Goal: Information Seeking & Learning: Learn about a topic

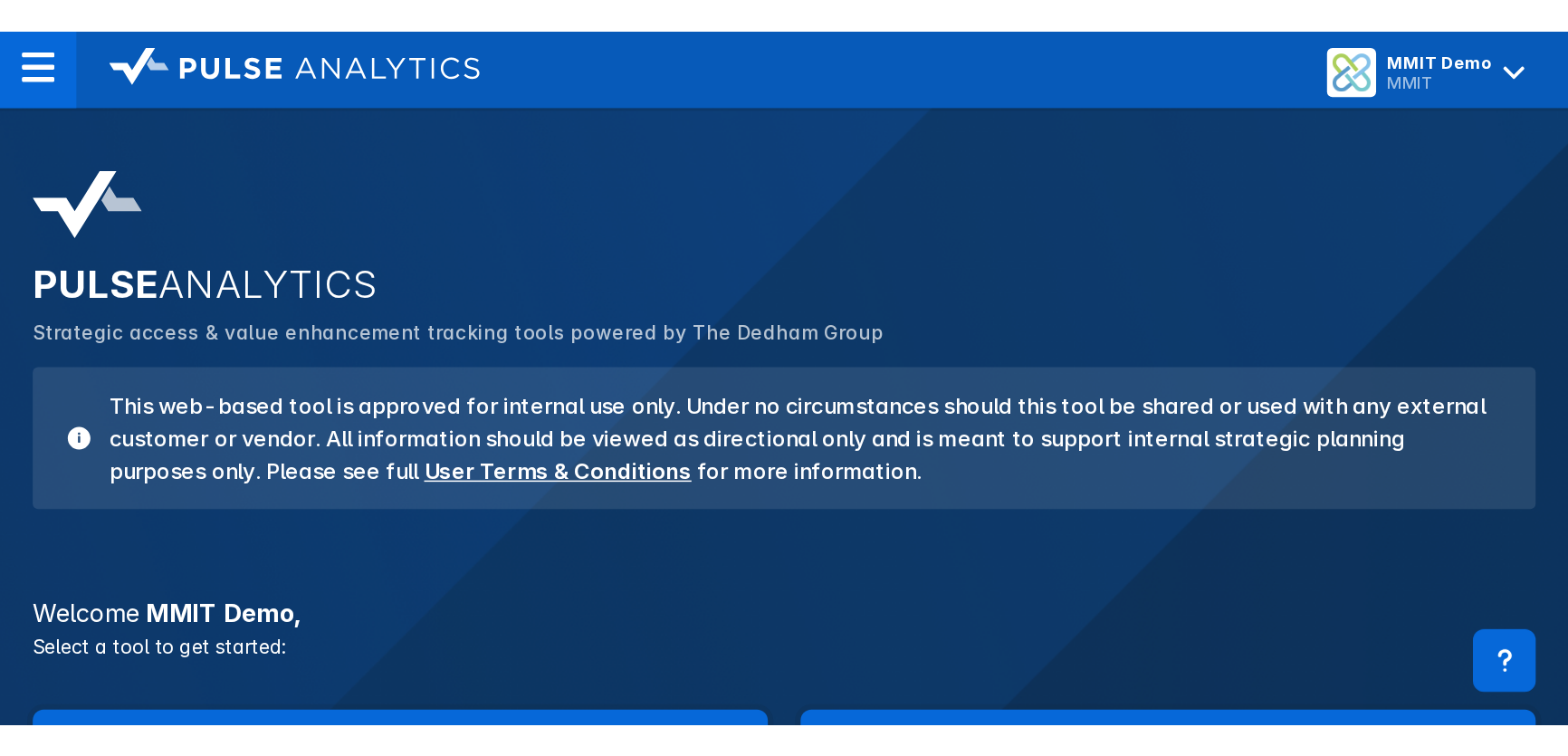
scroll to position [329, 0]
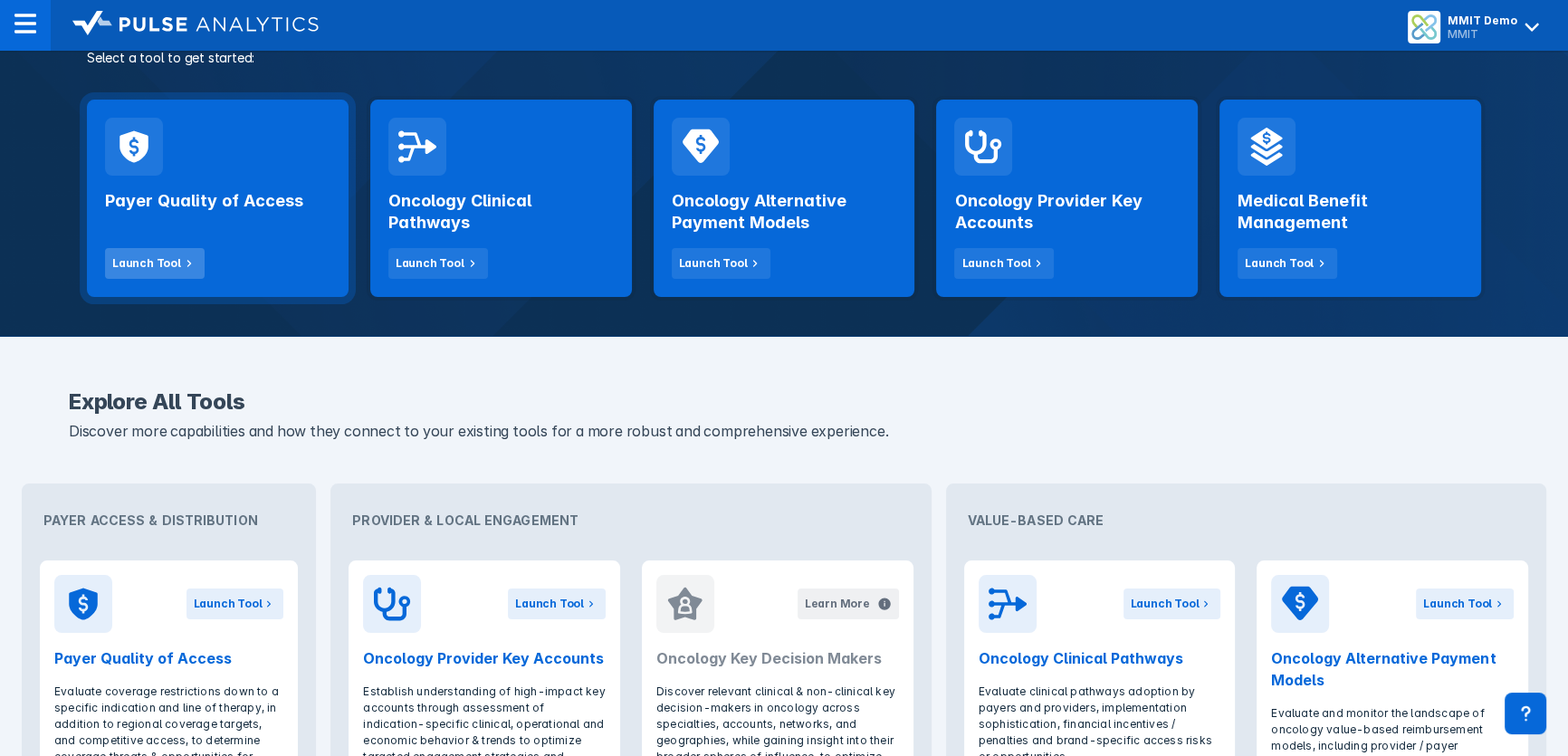
click at [154, 263] on div "Launch Tool" at bounding box center [147, 264] width 69 height 16
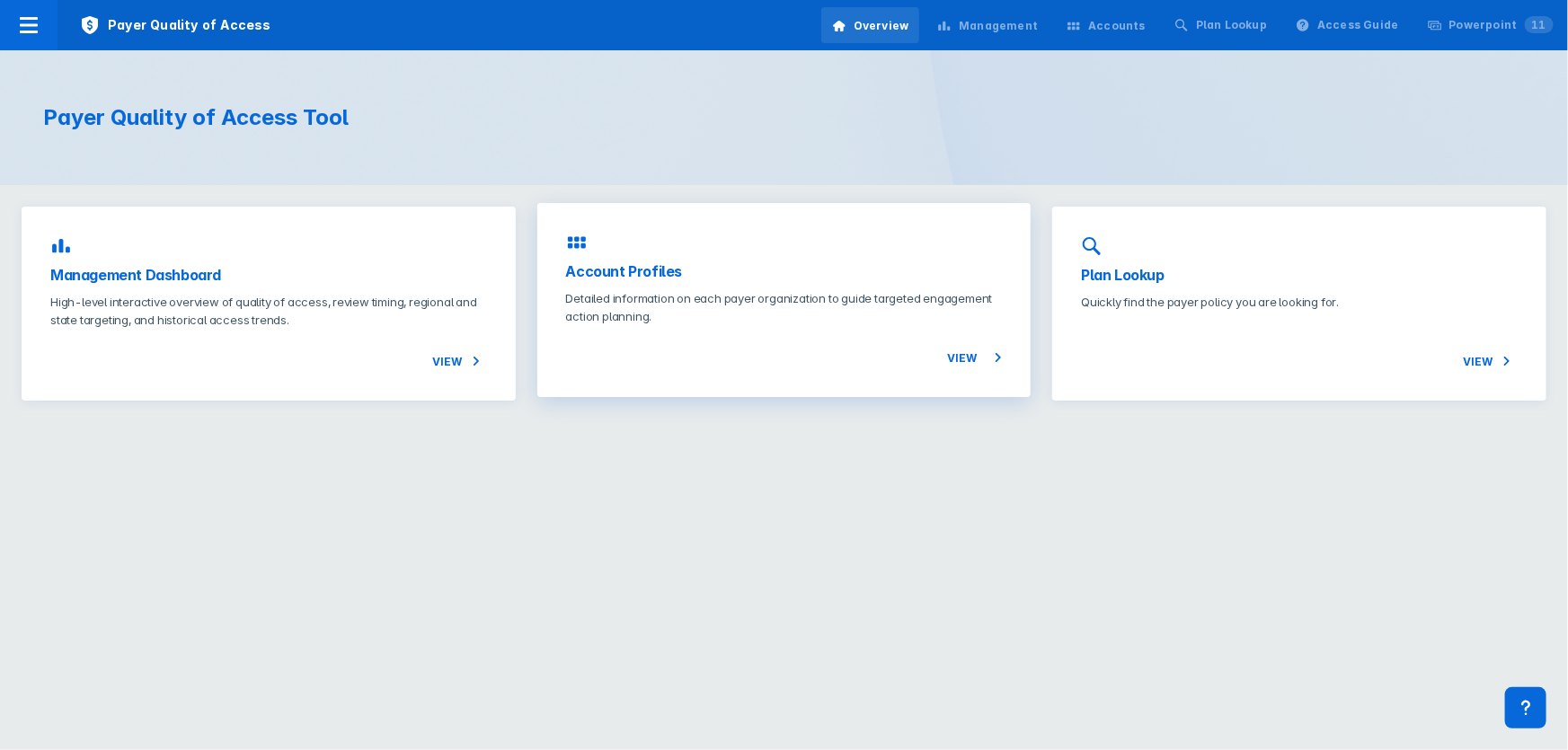
click at [641, 304] on p "Detailed information on each payer organization to guide targeted engagement ac…" at bounding box center [784, 308] width 437 height 36
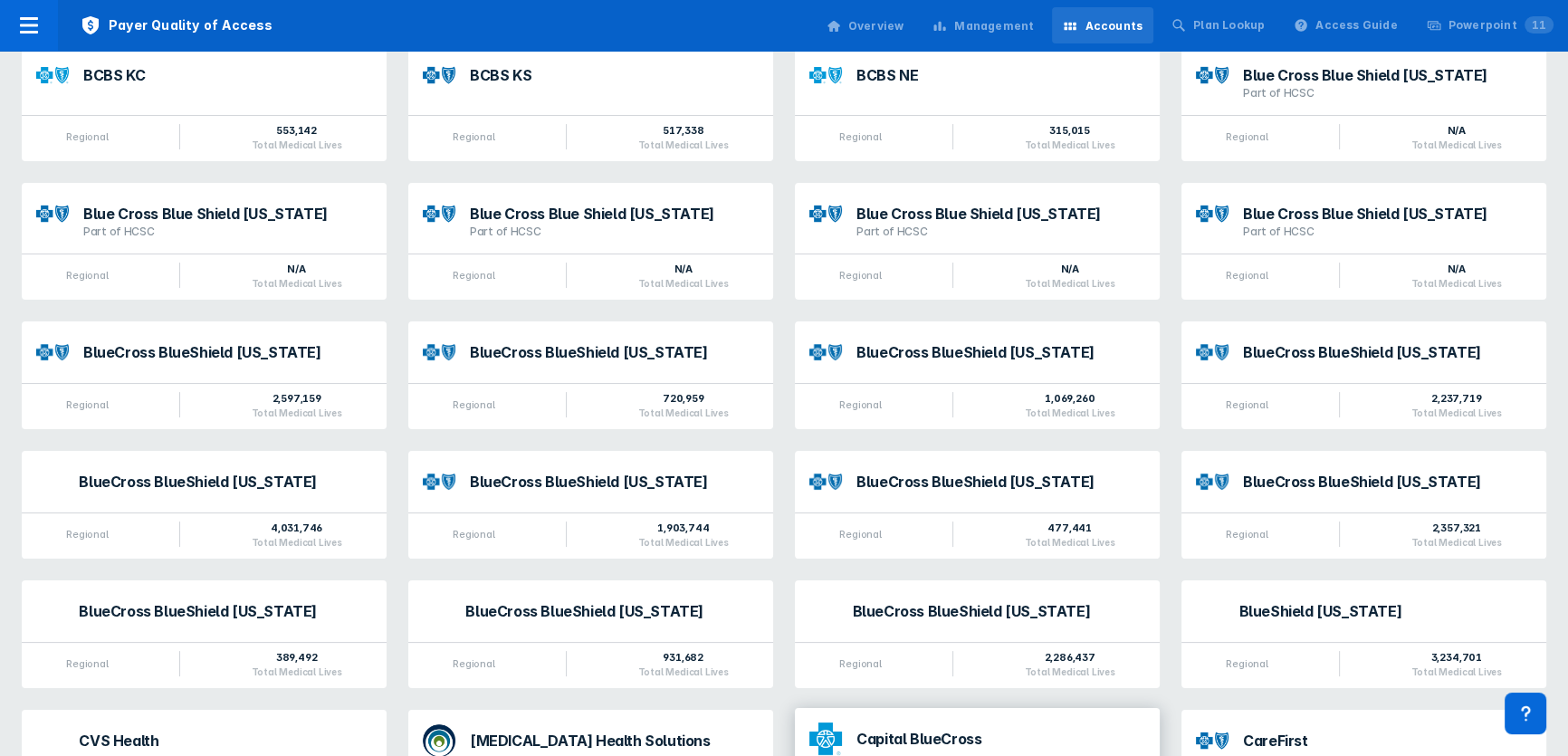
scroll to position [576, 0]
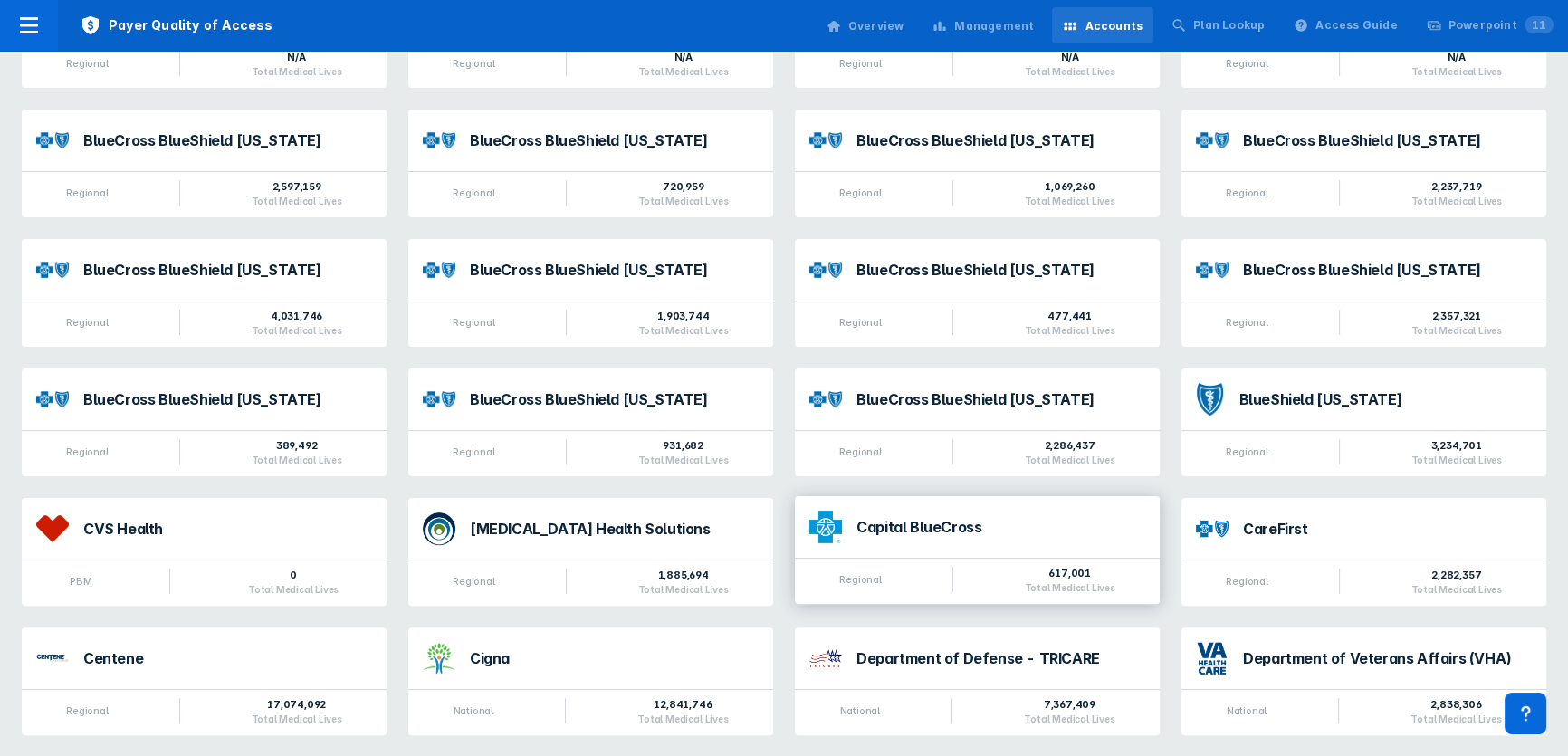
click at [886, 460] on div "Capital BlueCross" at bounding box center [1001, 527] width 289 height 15
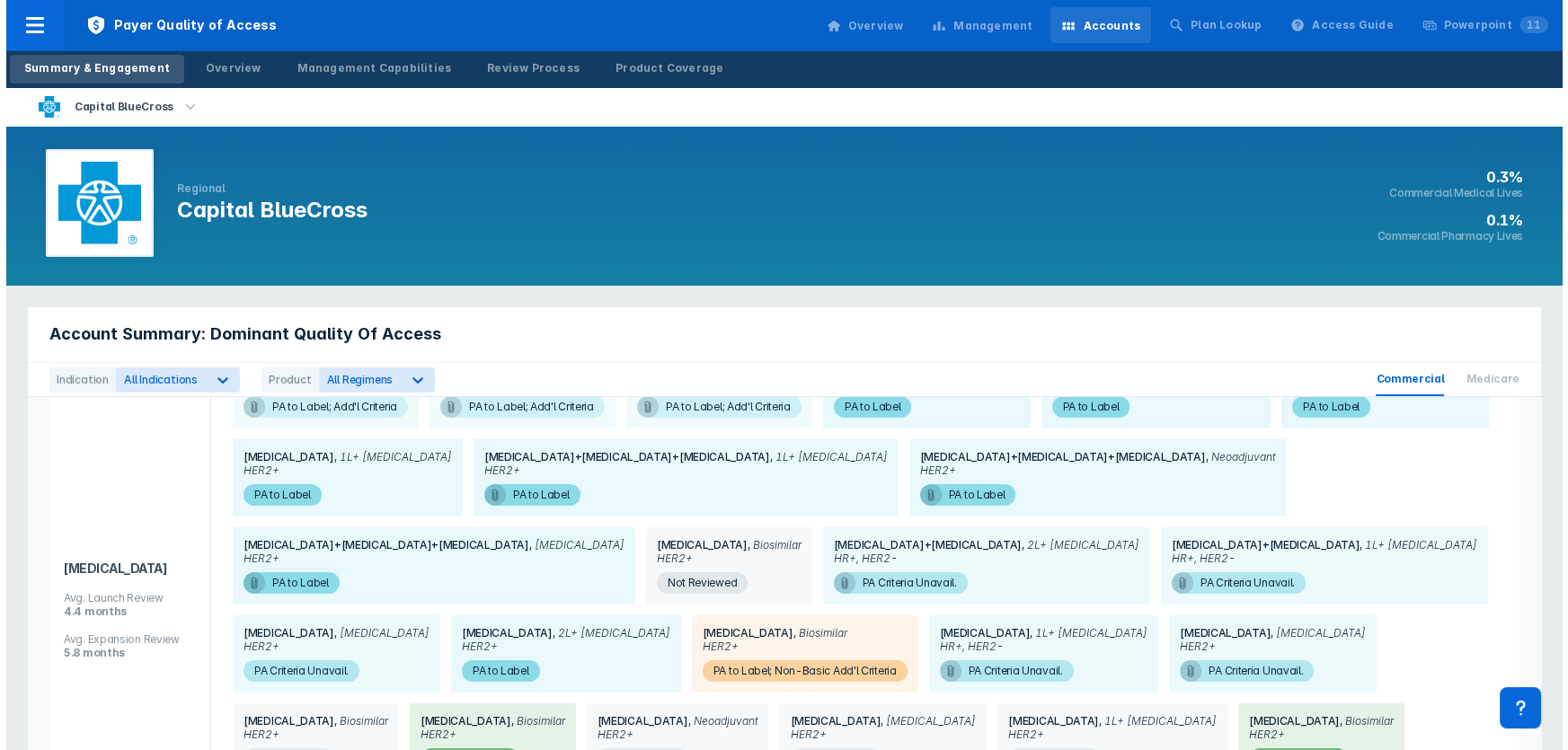
scroll to position [245, 0]
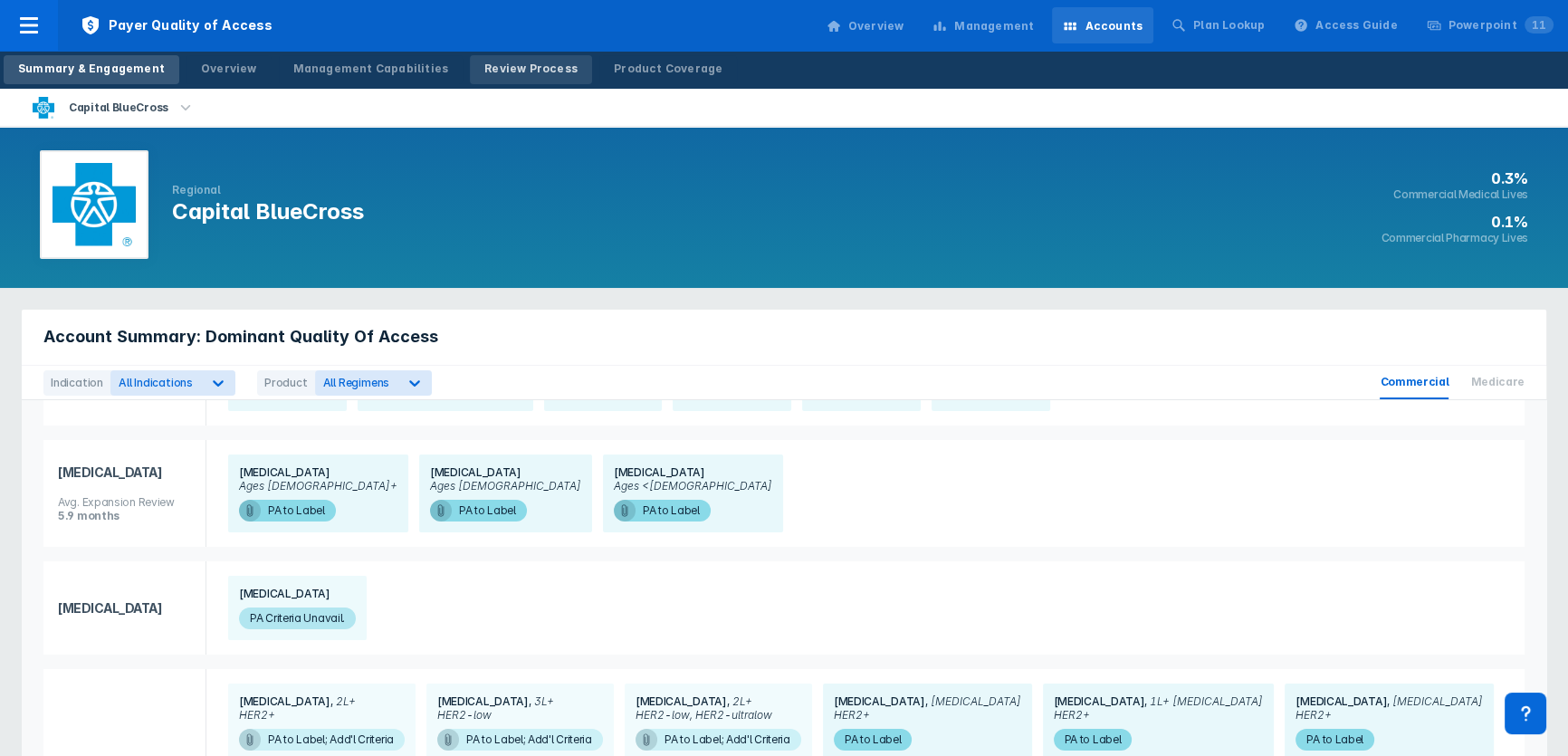
click at [484, 70] on div "Review Process" at bounding box center [530, 69] width 93 height 16
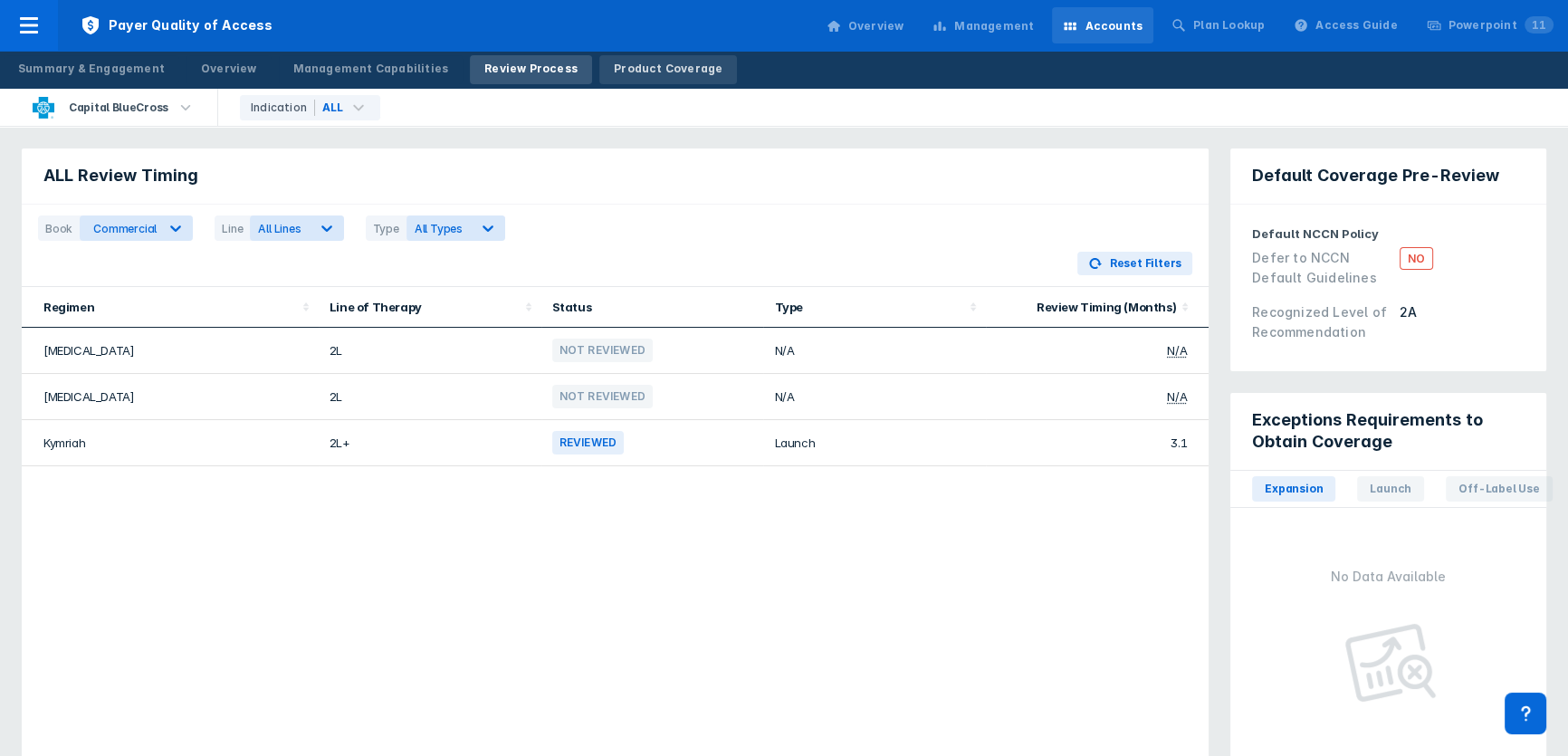
click at [653, 65] on div "Product Coverage" at bounding box center [668, 69] width 109 height 16
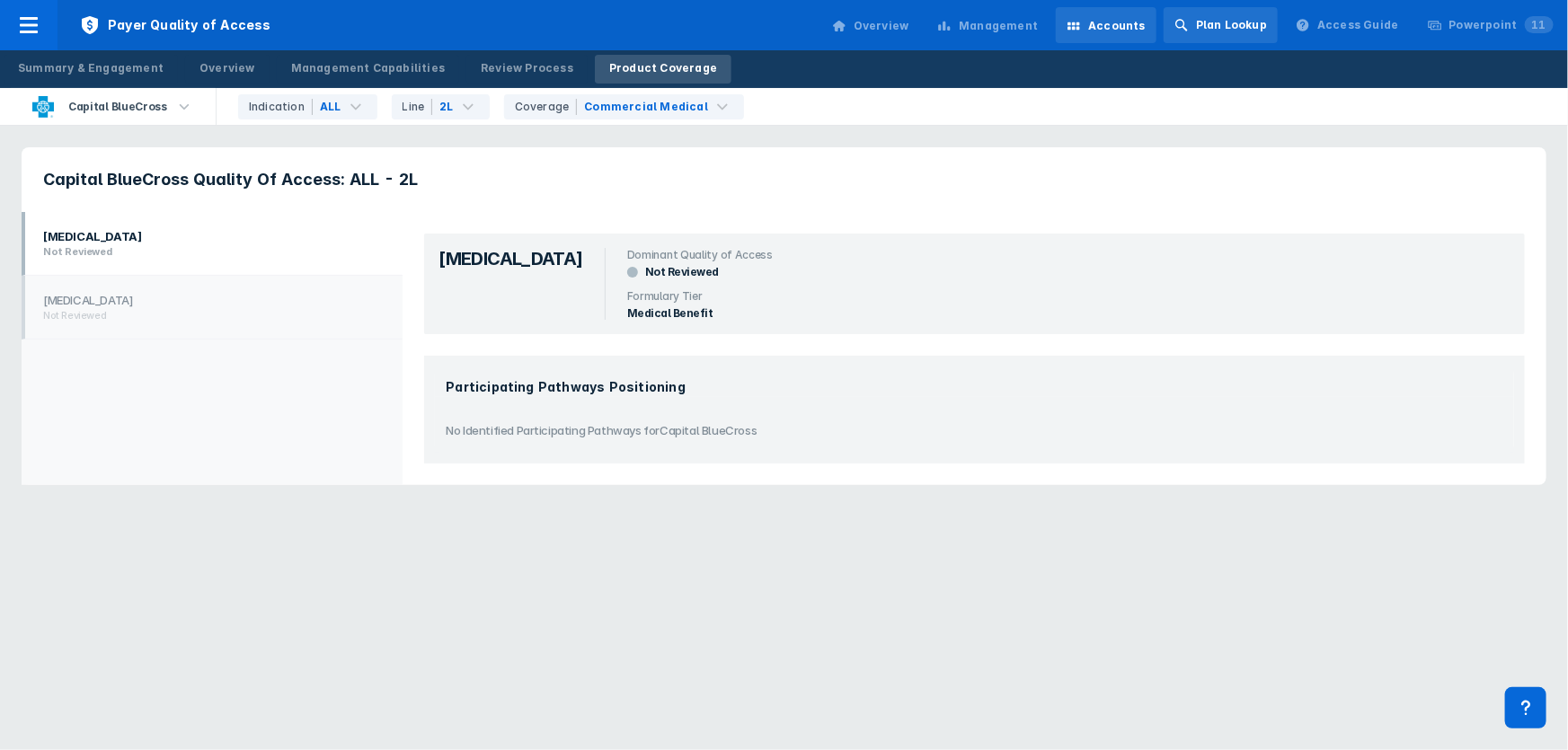
click at [1044, 26] on div "Plan Lookup" at bounding box center [1232, 25] width 71 height 16
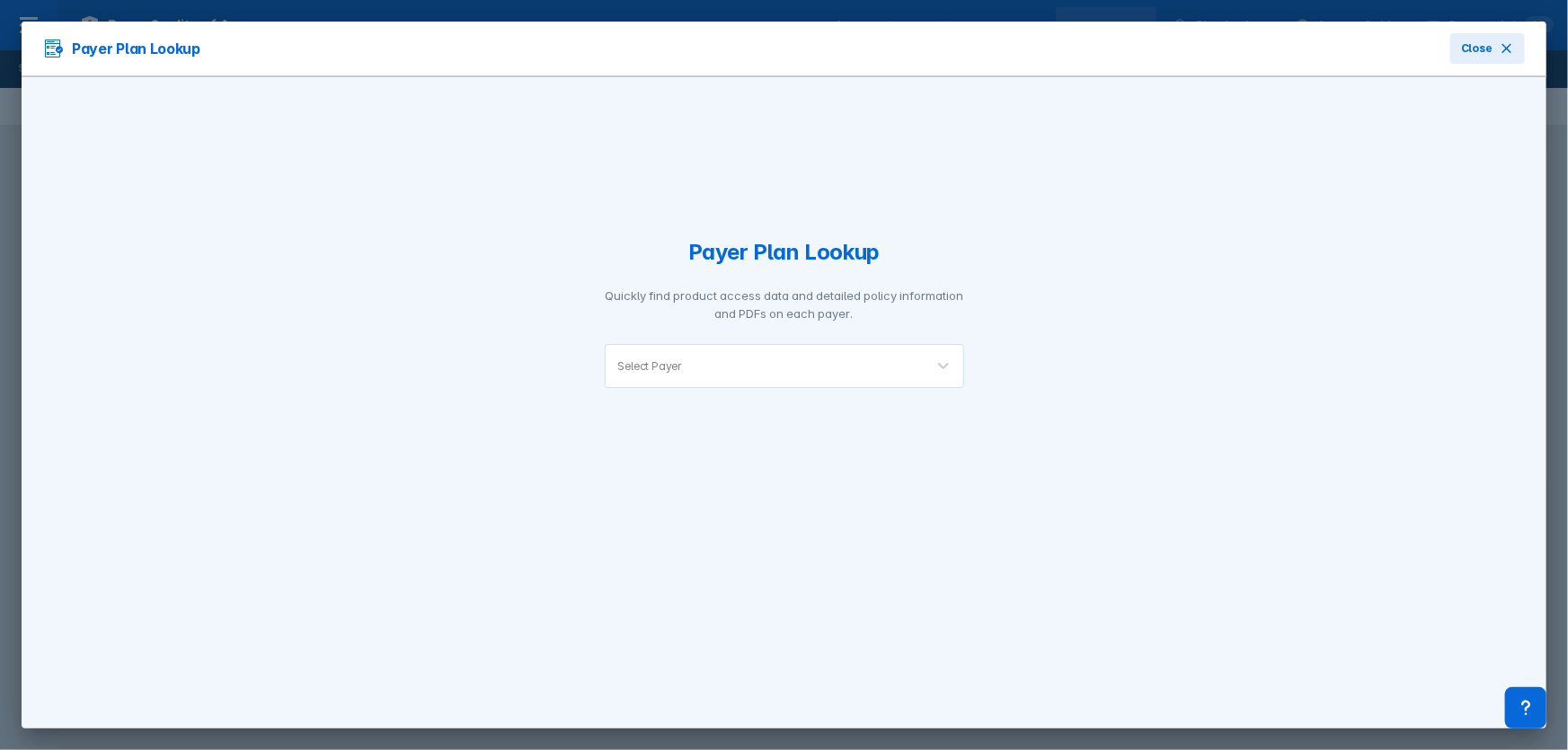
click at [665, 379] on div "Select Payer" at bounding box center [765, 366] width 318 height 42
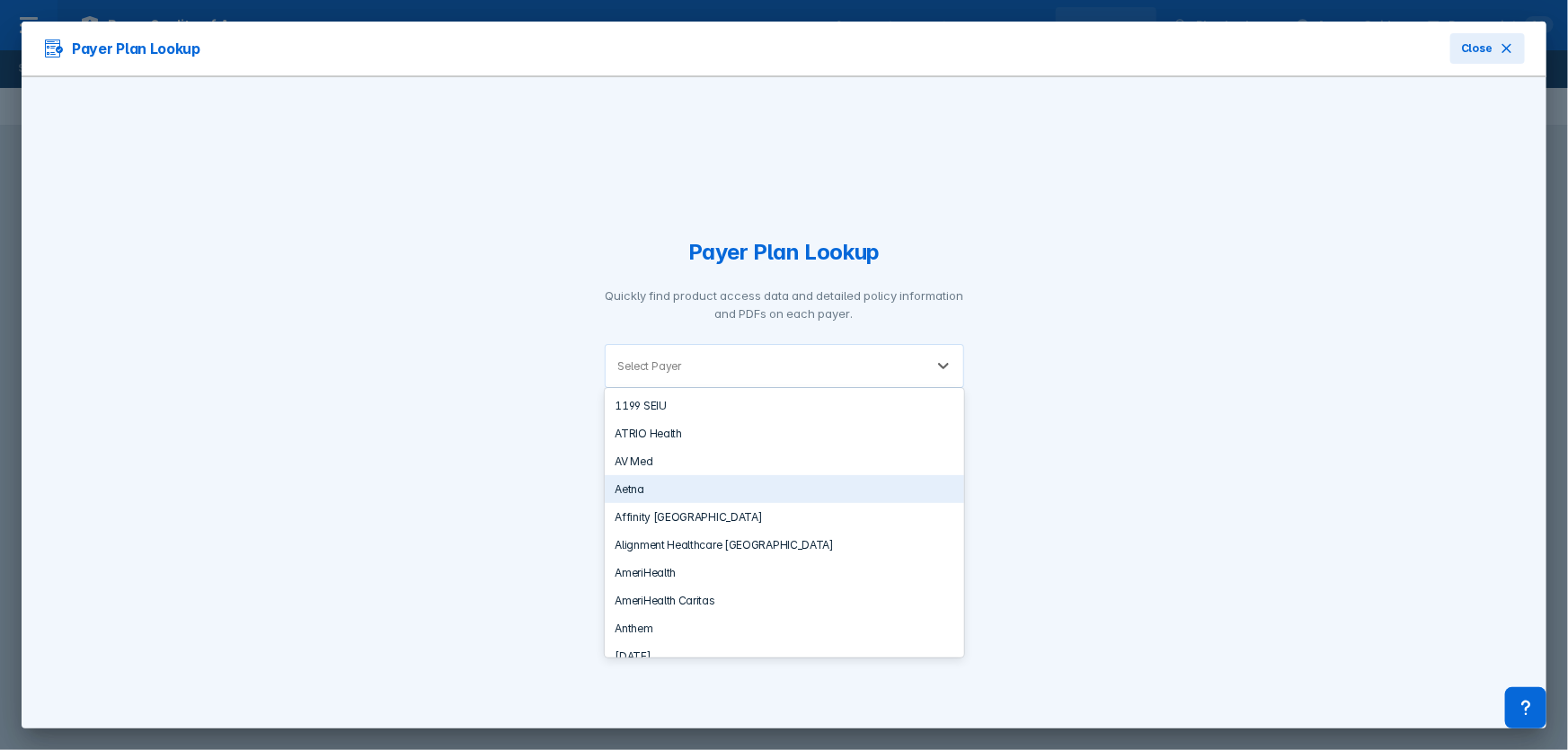
click at [682, 456] on div "Aetna" at bounding box center [784, 488] width 360 height 28
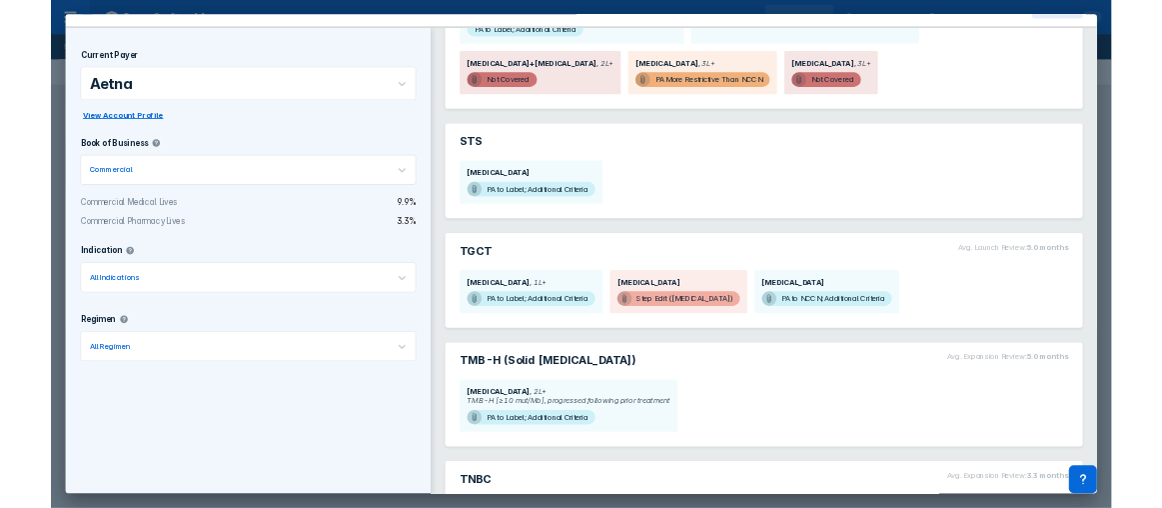
scroll to position [61, 0]
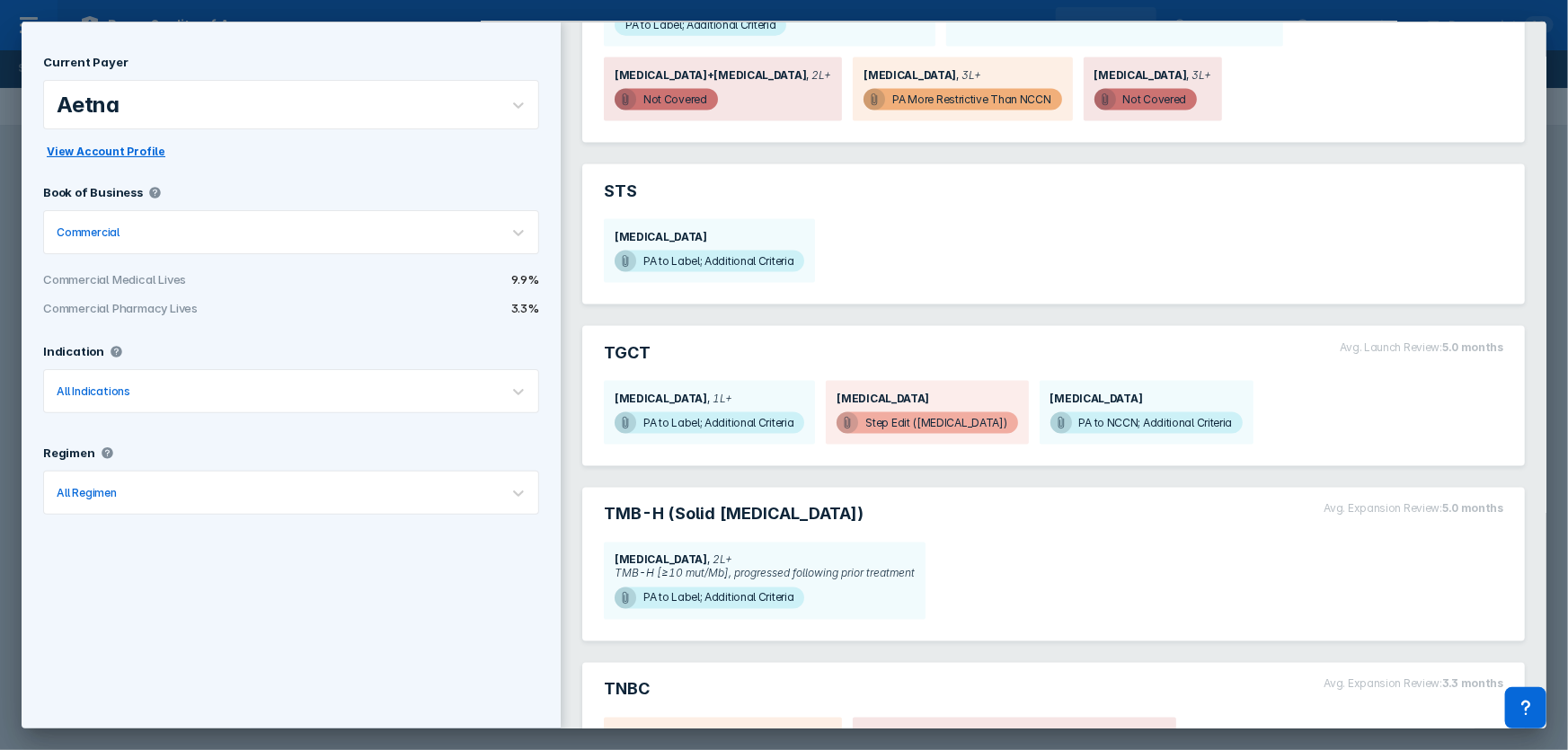
click at [1044, 24] on div "Payer Plan Lookup Close Current Payer Aetna View Account Profile Book of Busine…" at bounding box center [784, 375] width 1568 height 750
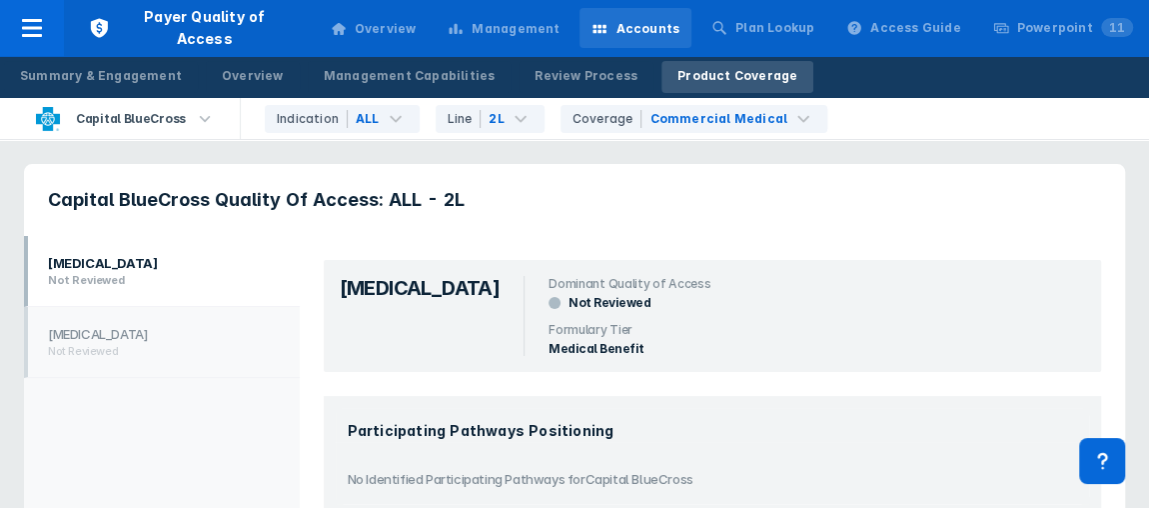
click at [515, 29] on div "Management" at bounding box center [516, 29] width 88 height 18
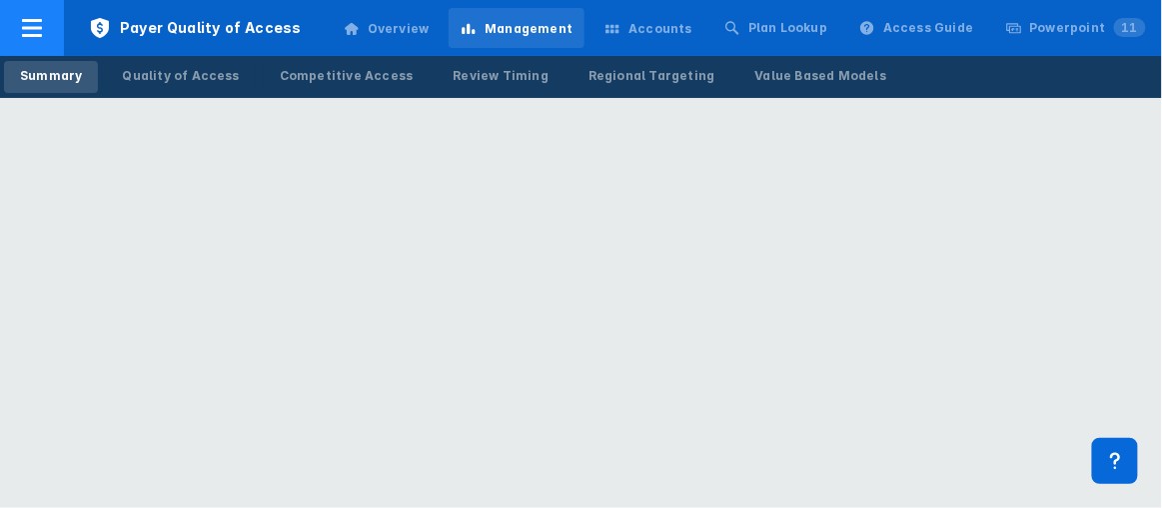
click at [31, 34] on icon at bounding box center [32, 28] width 20 height 18
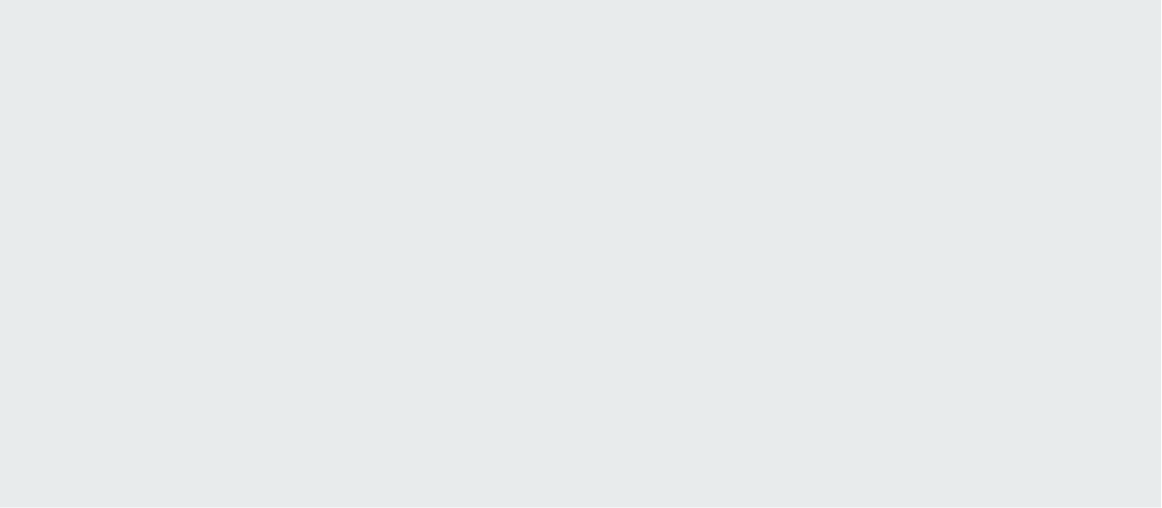
click at [443, 0] on html "Printing this webpage has been disabled. This tool is intended for internal pla…" at bounding box center [581, 0] width 1162 height 0
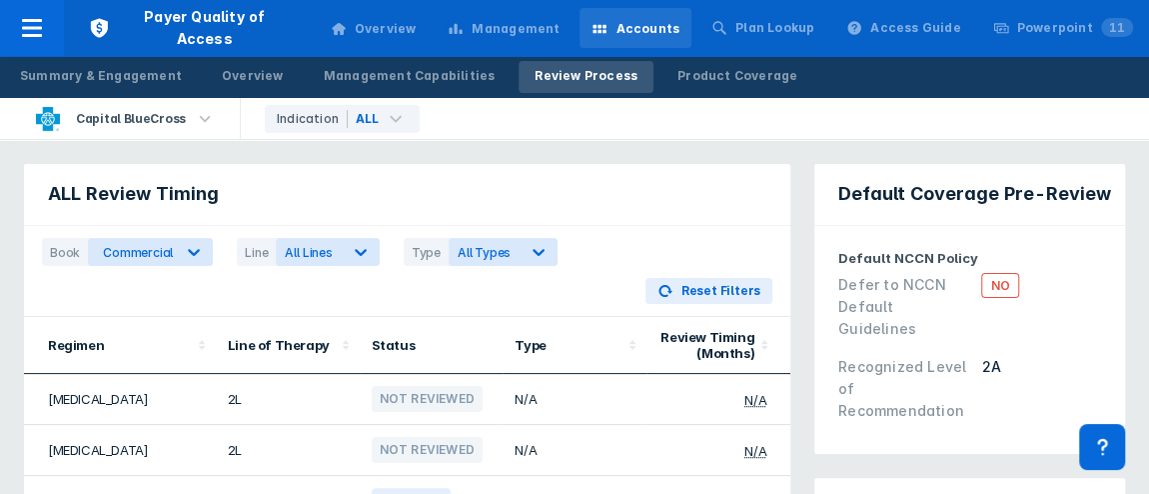
click at [417, 26] on div "Overview" at bounding box center [386, 29] width 62 height 18
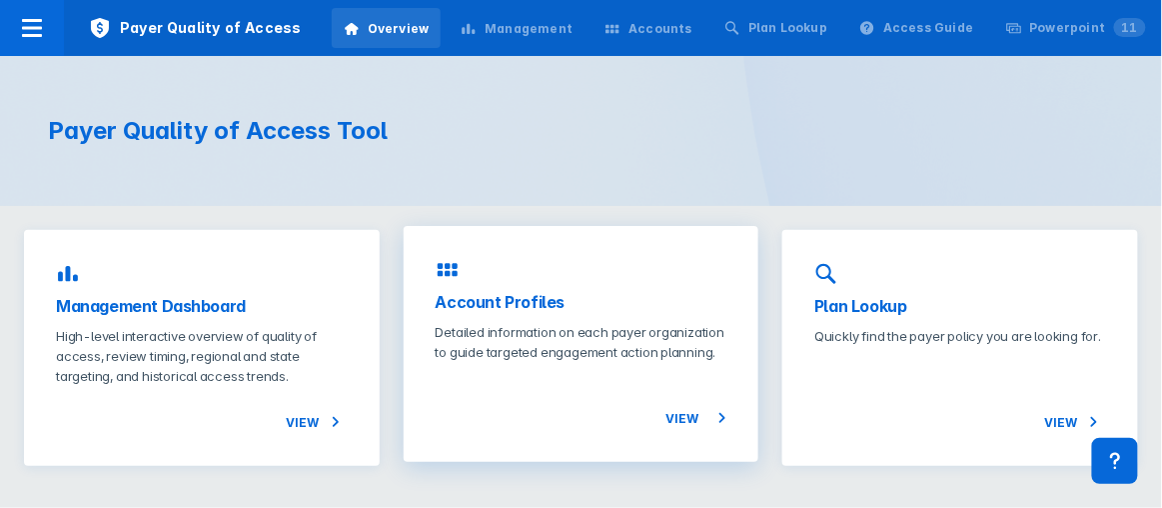
click at [437, 300] on h3 "Account Profiles" at bounding box center [582, 302] width 292 height 24
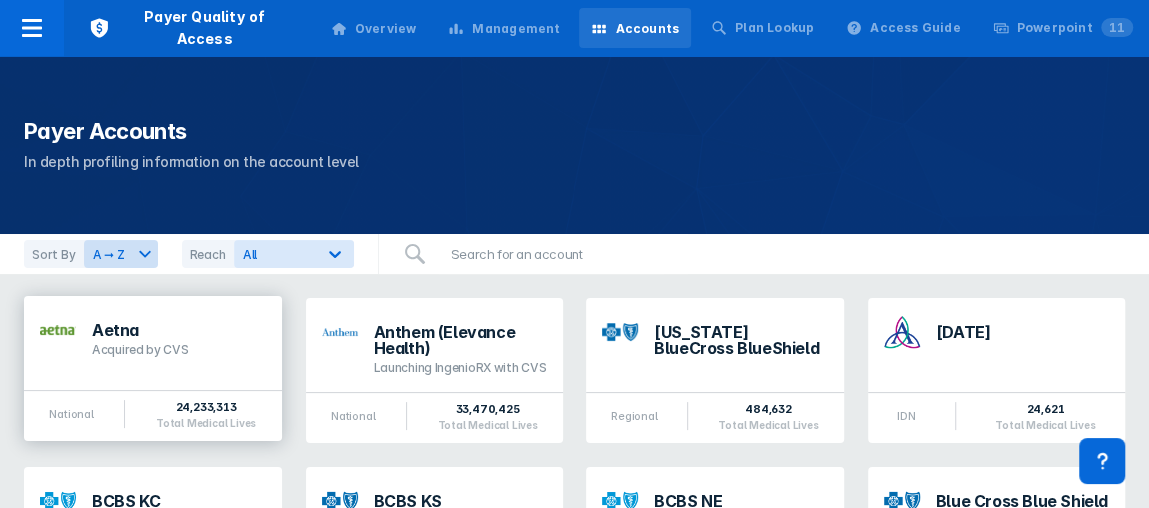
click at [99, 357] on div "Acquired by CVS" at bounding box center [179, 350] width 174 height 16
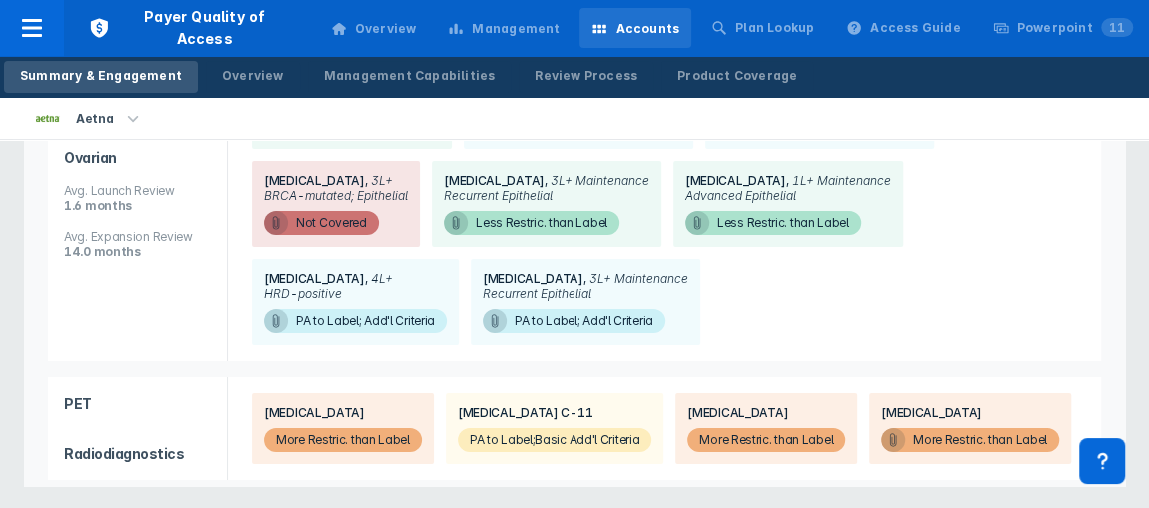
scroll to position [6920, 0]
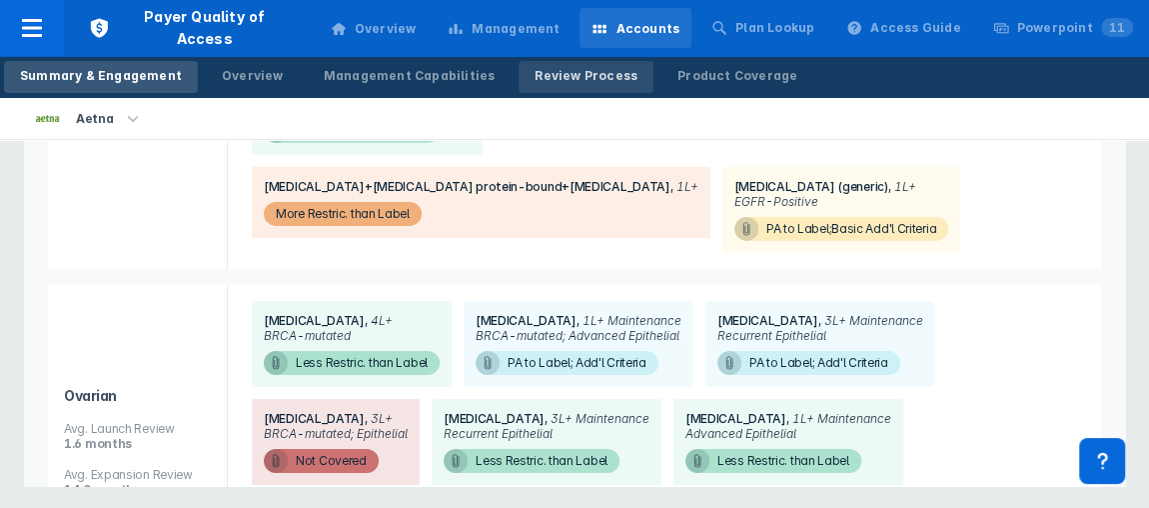
click at [553, 86] on link "Review Process" at bounding box center [586, 77] width 135 height 32
